Goal: Task Accomplishment & Management: Use online tool/utility

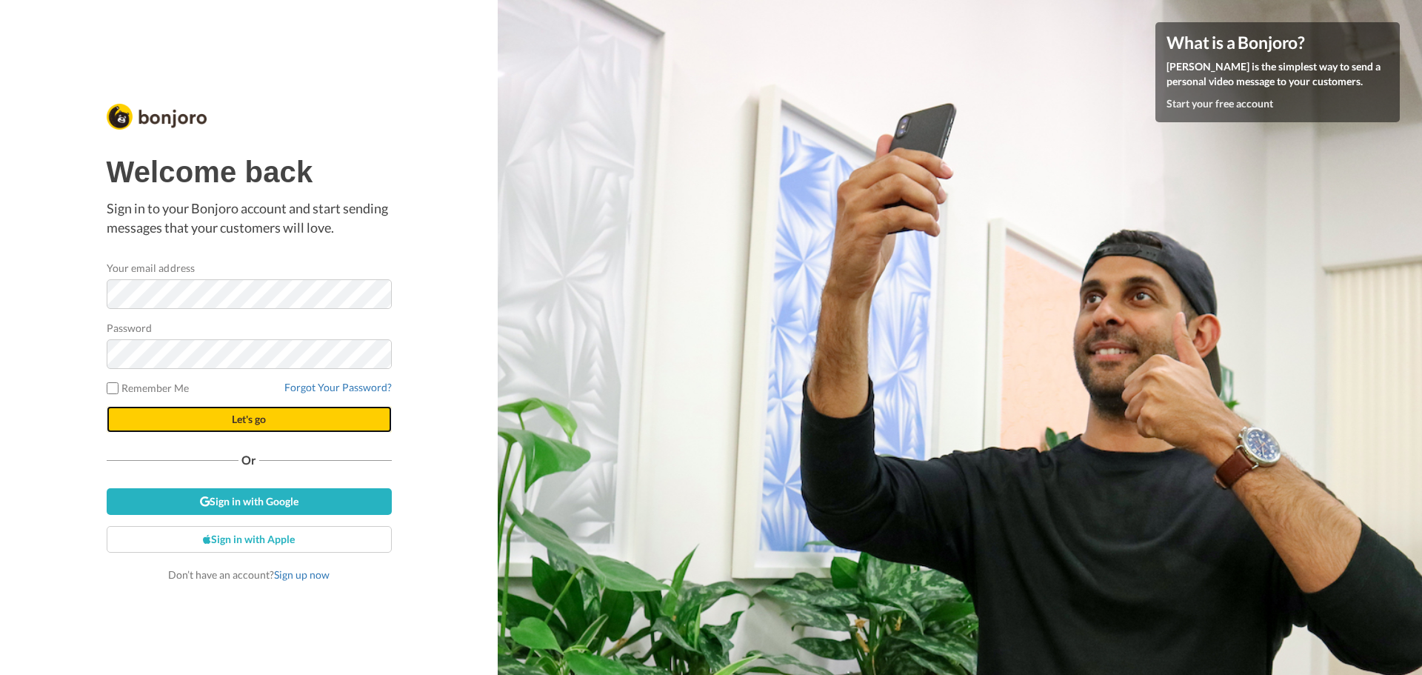
click at [251, 424] on span "Let's go" at bounding box center [249, 419] width 34 height 13
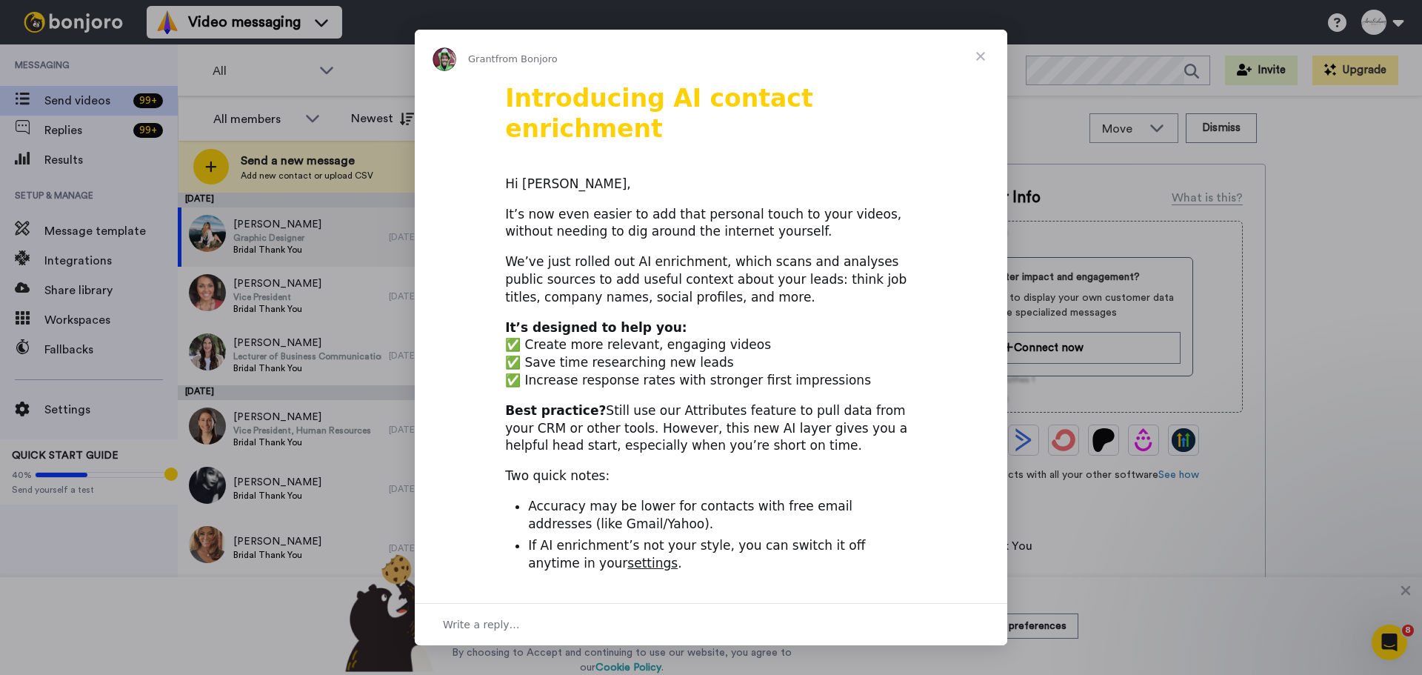
click at [982, 56] on span "Close" at bounding box center [980, 56] width 53 height 53
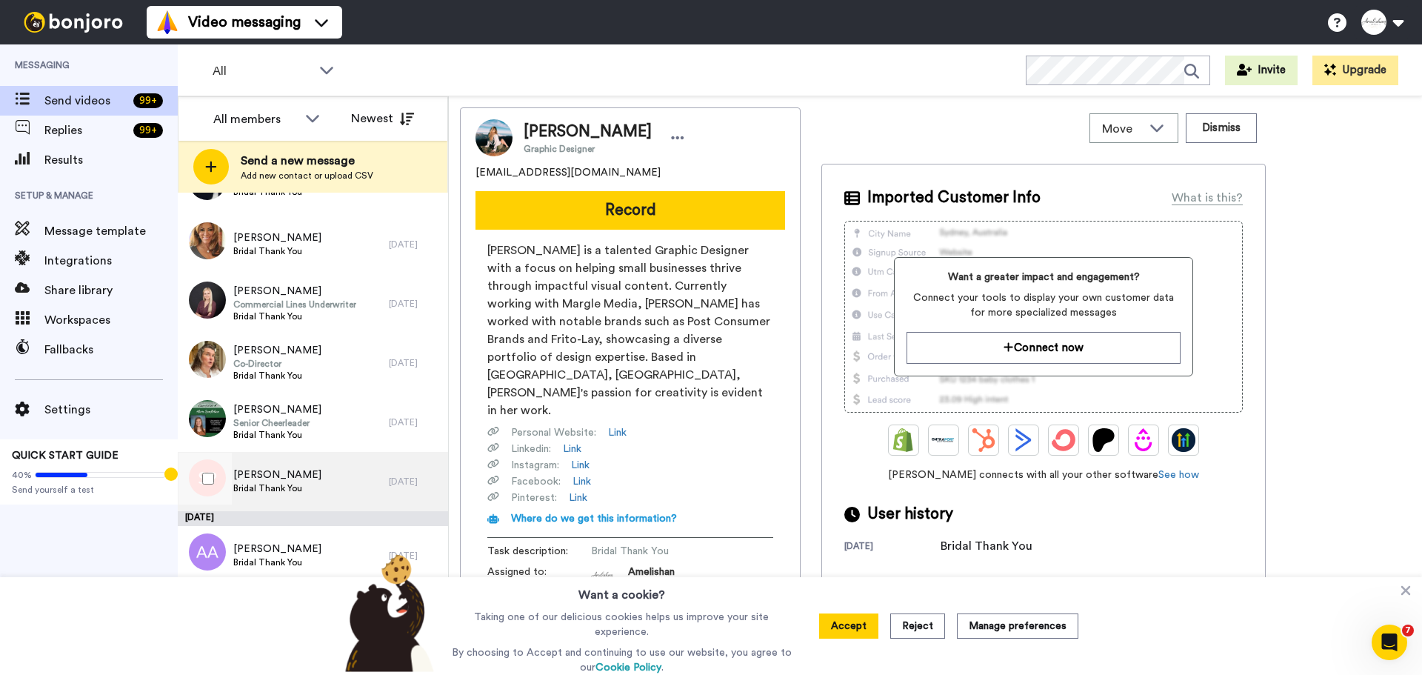
scroll to position [222, 0]
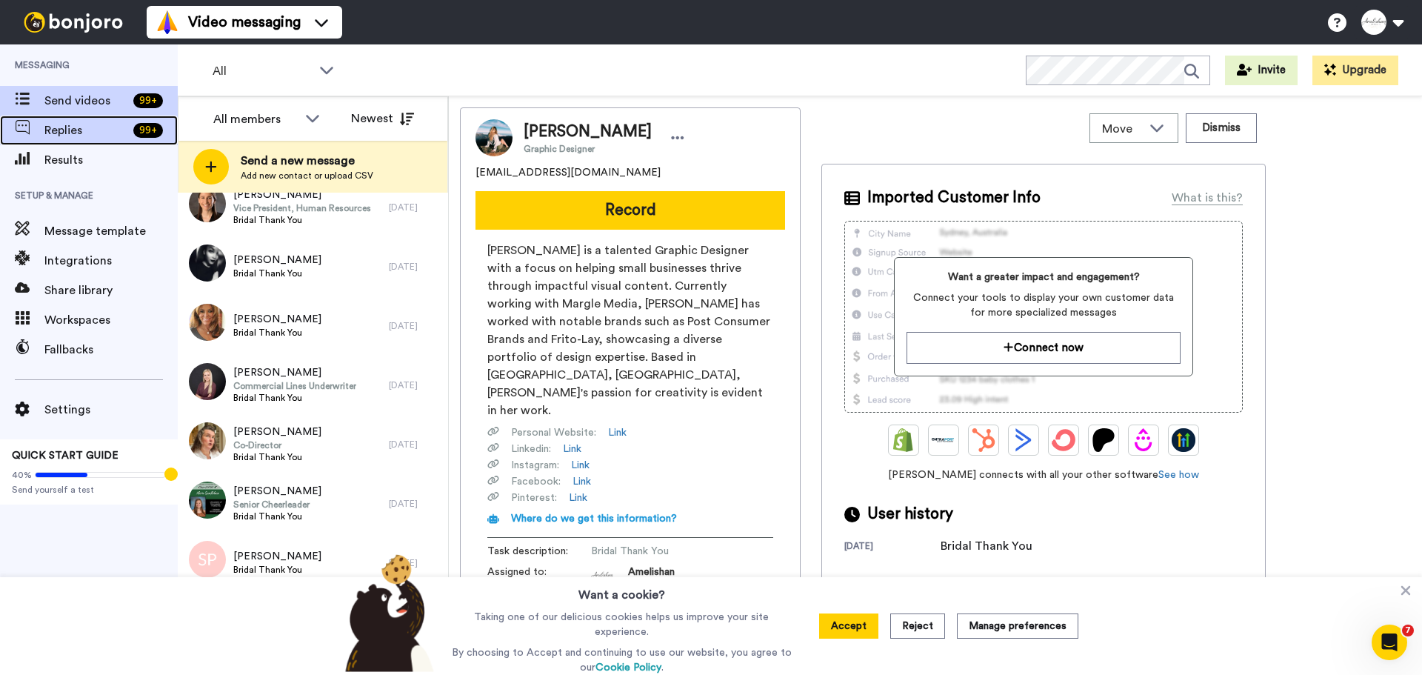
click at [45, 124] on span "Replies" at bounding box center [85, 130] width 83 height 18
